Goal: Book appointment/travel/reservation

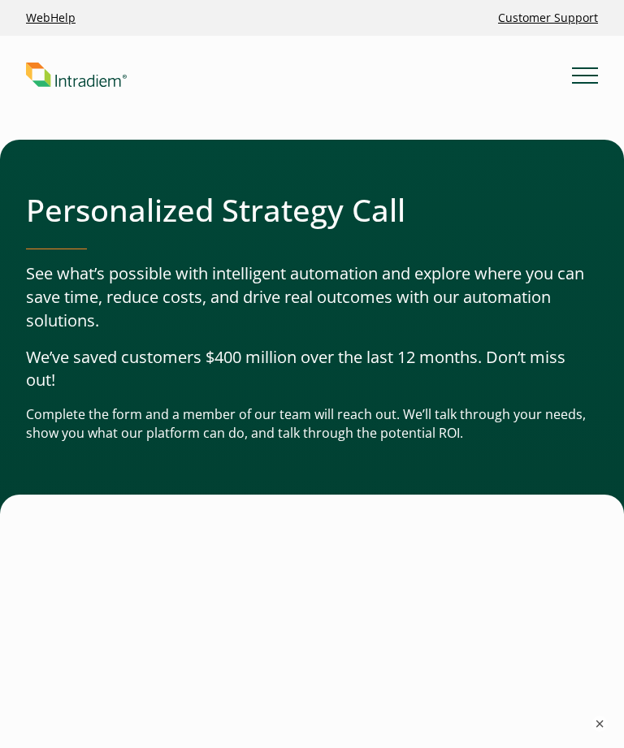
click at [597, 725] on button "×" at bounding box center [599, 724] width 16 height 16
click at [605, 733] on div at bounding box center [312, 749] width 624 height 508
click at [615, 713] on div at bounding box center [312, 749] width 624 height 508
click at [605, 724] on div at bounding box center [312, 749] width 624 height 508
click at [609, 720] on div at bounding box center [312, 749] width 624 height 508
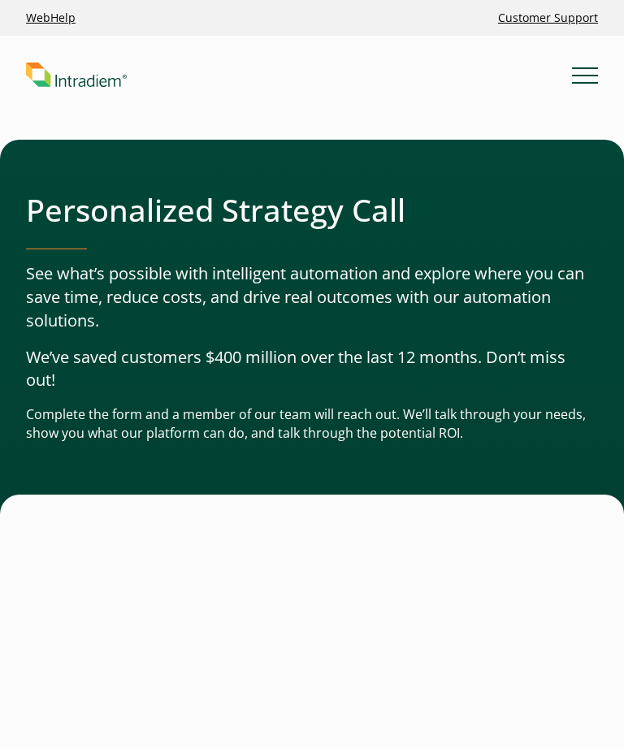
click at [599, 721] on div at bounding box center [312, 749] width 624 height 508
click at [25, 741] on div at bounding box center [312, 749] width 624 height 508
